Goal: Navigation & Orientation: Find specific page/section

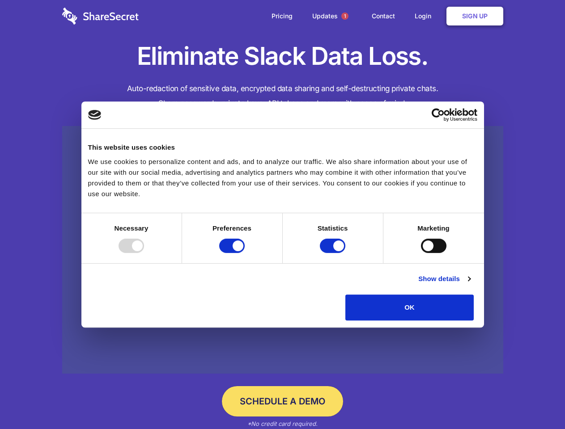
click at [144, 253] on div at bounding box center [132, 246] width 26 height 14
click at [245, 253] on input "Preferences" at bounding box center [232, 246] width 26 height 14
checkbox input "false"
click at [334, 253] on input "Statistics" at bounding box center [333, 246] width 26 height 14
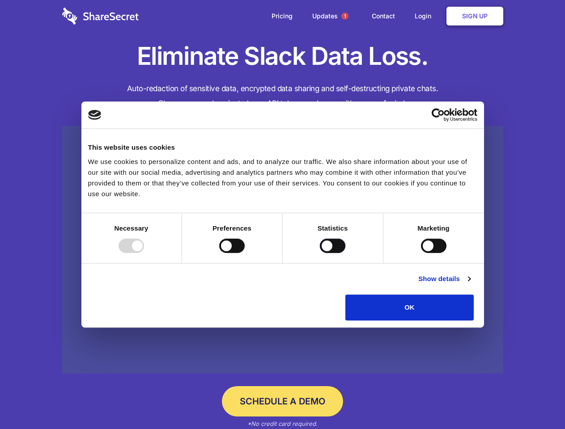
checkbox input "false"
click at [421, 253] on input "Marketing" at bounding box center [434, 246] width 26 height 14
checkbox input "true"
click at [470, 285] on link "Show details" at bounding box center [444, 279] width 52 height 11
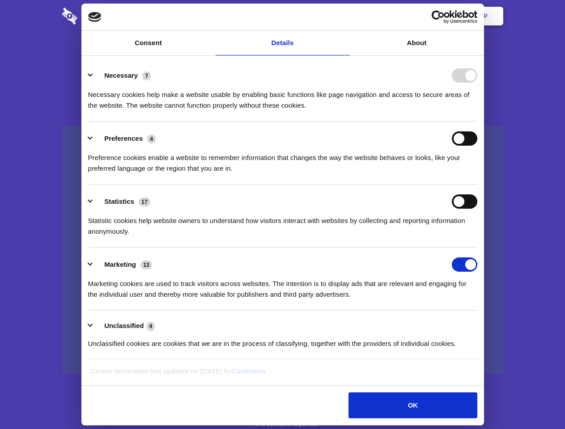
click at [477, 111] on div "Necessary 7 Necessary cookies help make a website usable by enabling basic func…" at bounding box center [282, 89] width 389 height 43
click at [344, 16] on span "1" at bounding box center [344, 16] width 7 height 7
